Goal: Transaction & Acquisition: Purchase product/service

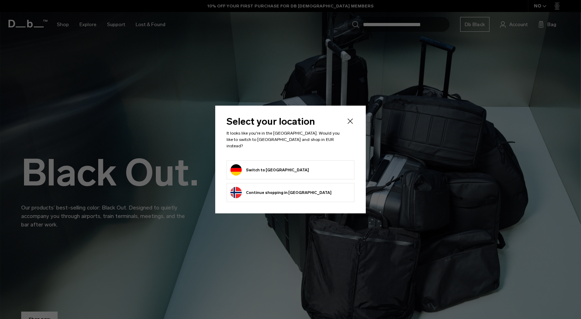
click at [264, 169] on button "Switch to Germany" at bounding box center [269, 169] width 78 height 11
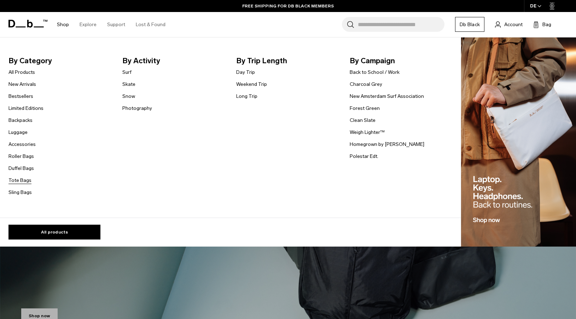
click at [22, 182] on link "Tote Bags" at bounding box center [19, 180] width 23 height 7
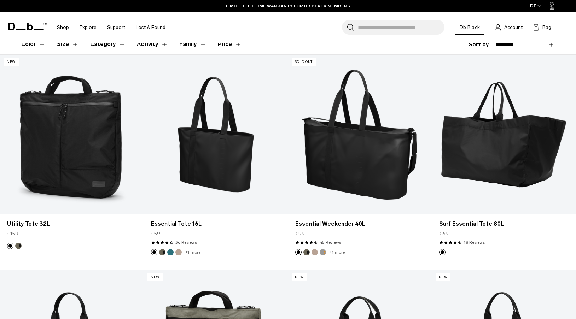
scroll to position [141, 0]
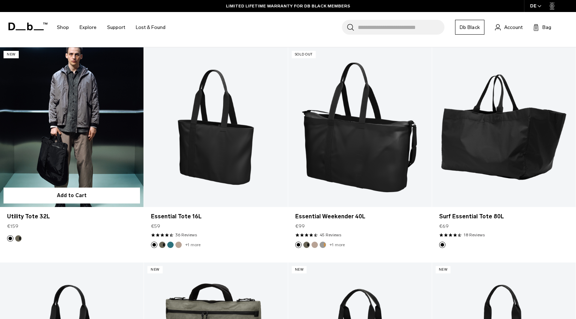
click at [17, 239] on button "Forest Green" at bounding box center [18, 238] width 6 height 6
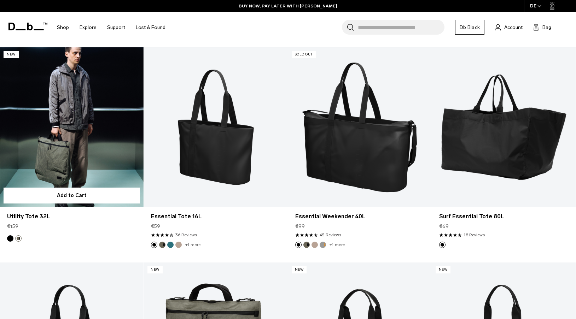
click at [10, 239] on button "Black Out" at bounding box center [10, 238] width 6 height 6
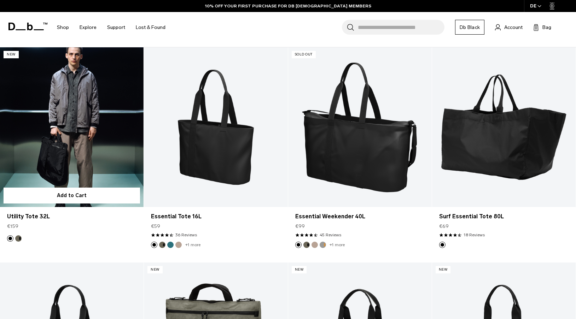
click at [59, 162] on link "Utility Tote 32L Black Out" at bounding box center [71, 126] width 143 height 159
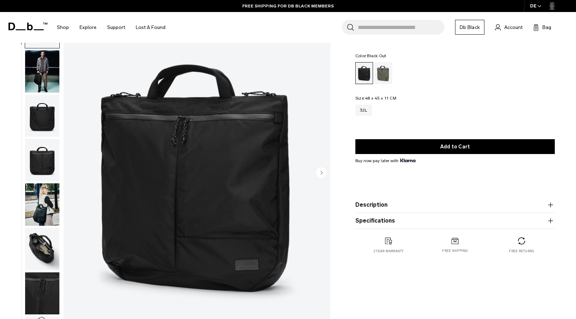
scroll to position [87, 0]
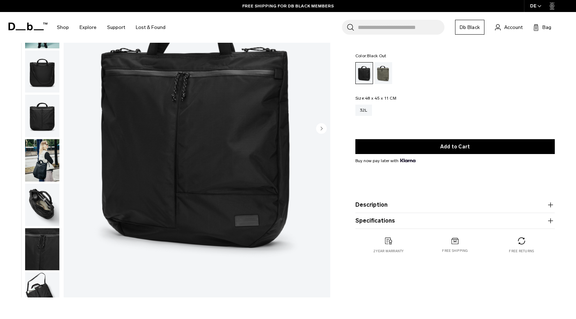
click at [47, 162] on img "button" at bounding box center [42, 160] width 34 height 42
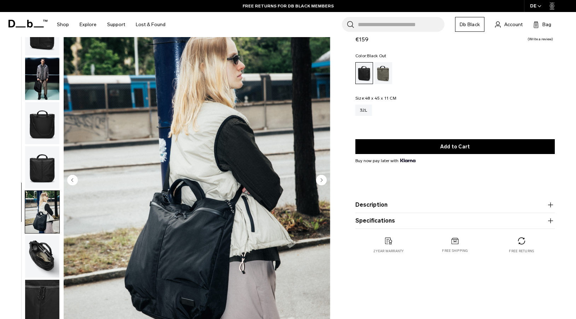
scroll to position [0, 0]
click at [40, 89] on img "button" at bounding box center [42, 79] width 34 height 42
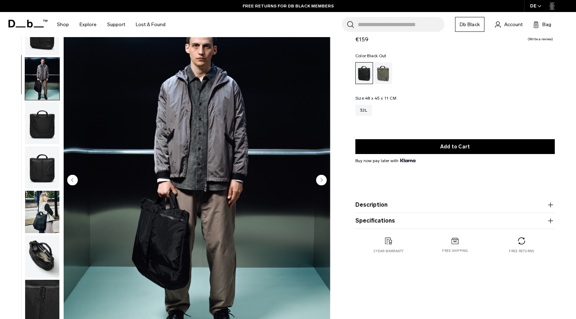
scroll to position [22, 0]
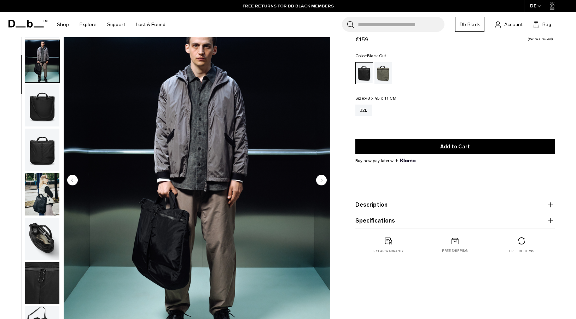
click at [46, 189] on img "button" at bounding box center [42, 194] width 34 height 42
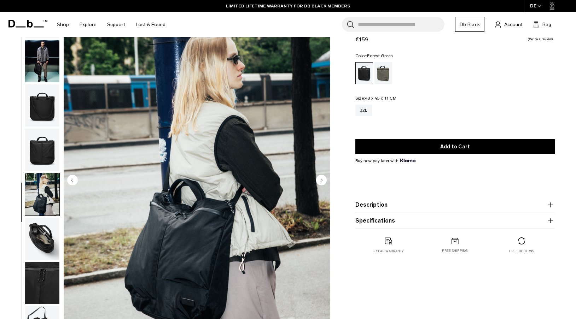
click at [388, 69] on div "Forest Green" at bounding box center [383, 73] width 18 height 22
click at [386, 71] on div "Forest Green" at bounding box center [383, 73] width 18 height 22
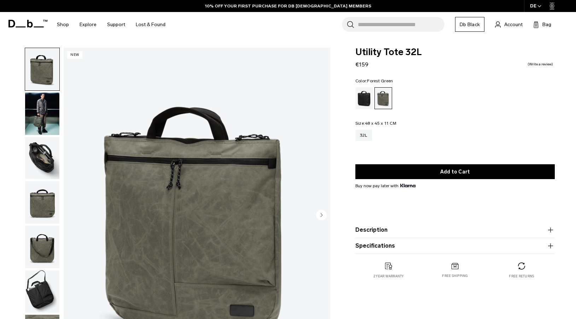
click at [49, 112] on img "button" at bounding box center [42, 114] width 34 height 42
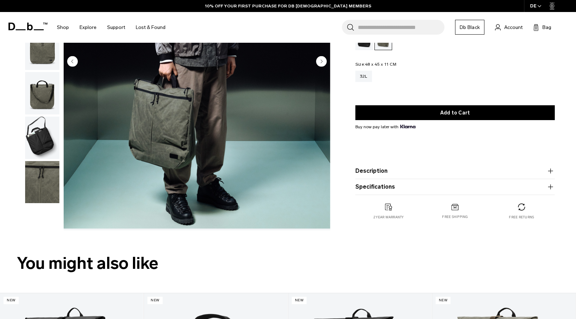
scroll to position [178, 0]
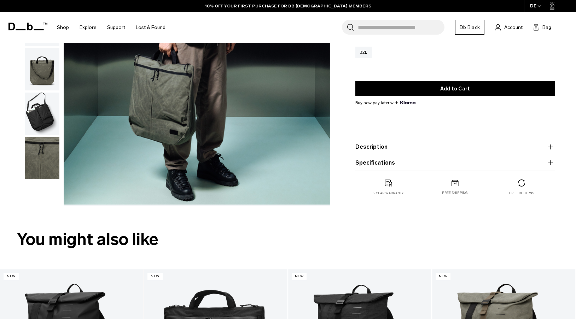
click at [47, 157] on img "button" at bounding box center [42, 158] width 34 height 42
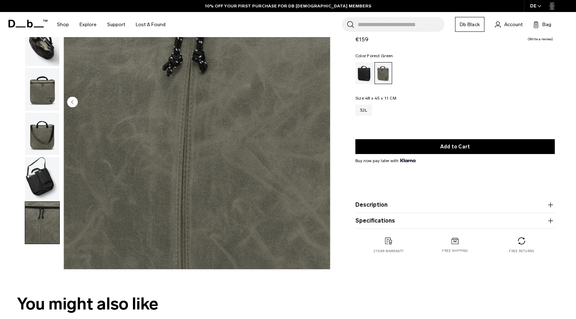
scroll to position [53, 0]
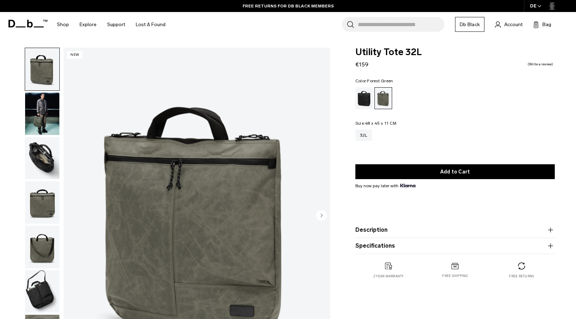
click at [44, 105] on img "button" at bounding box center [42, 114] width 34 height 42
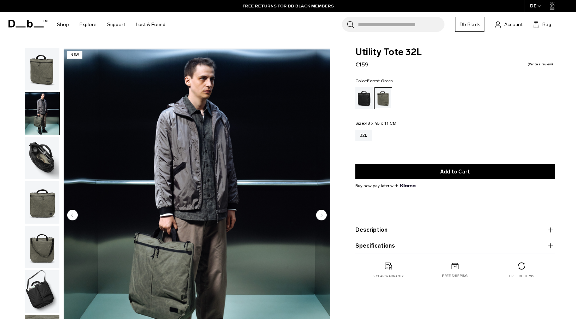
click at [47, 73] on img "button" at bounding box center [42, 69] width 34 height 42
